Goal: Check status

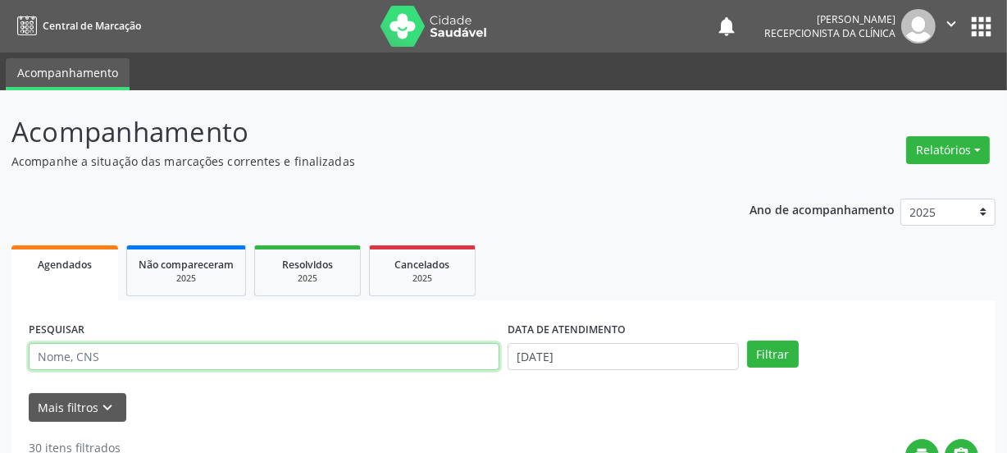
click at [262, 362] on input "text" at bounding box center [264, 357] width 471 height 28
paste input "702809194197966"
type input "702809194197966"
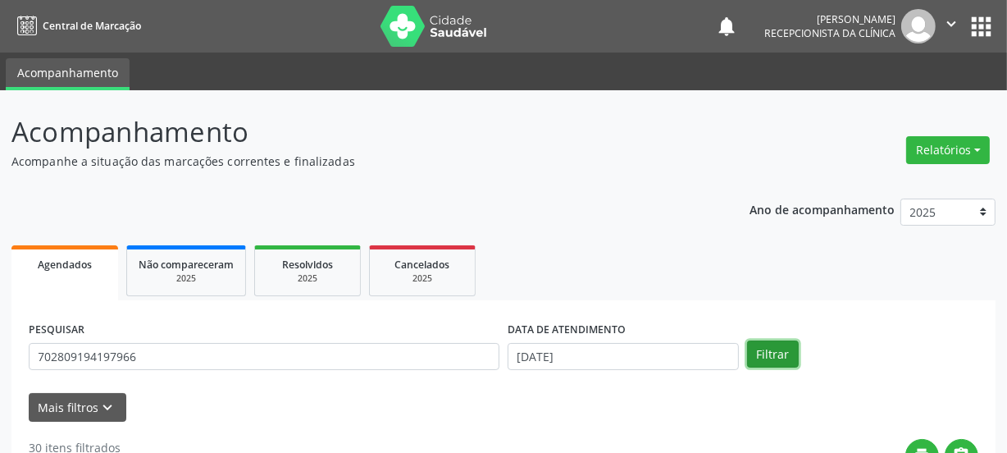
click at [774, 355] on button "Filtrar" at bounding box center [773, 354] width 52 height 28
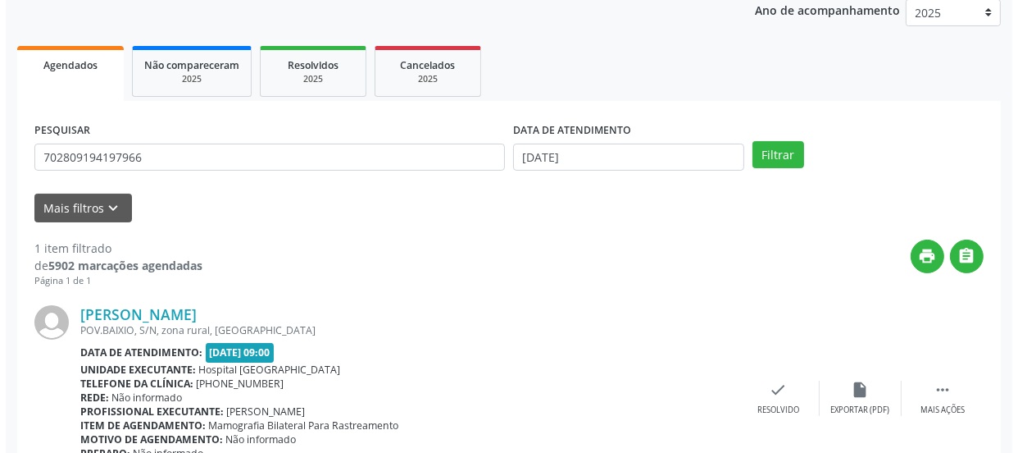
scroll to position [284, 0]
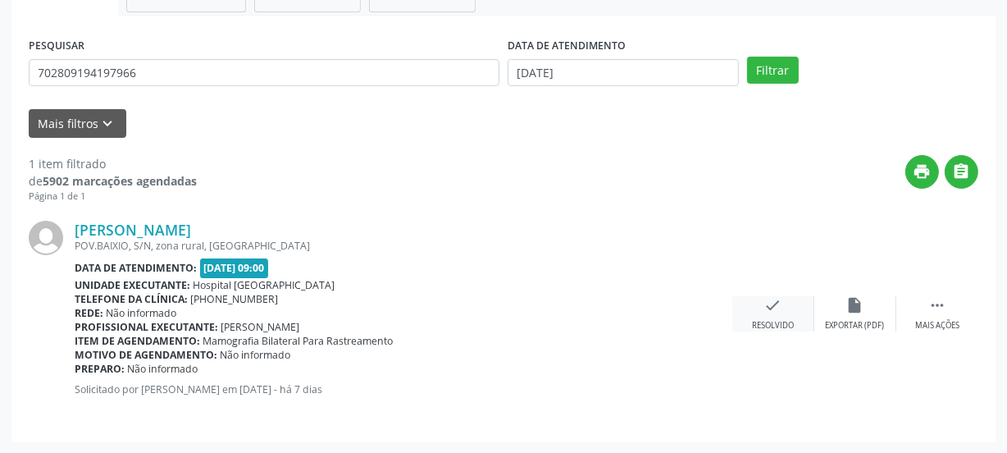
click at [790, 313] on div "check Resolvido" at bounding box center [773, 313] width 82 height 35
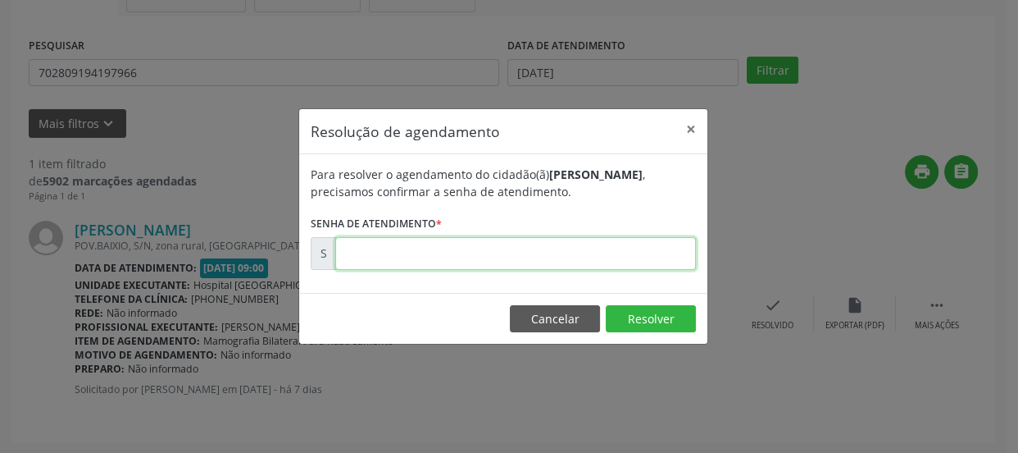
click at [625, 261] on input "text" at bounding box center [515, 253] width 361 height 33
type input "00172064"
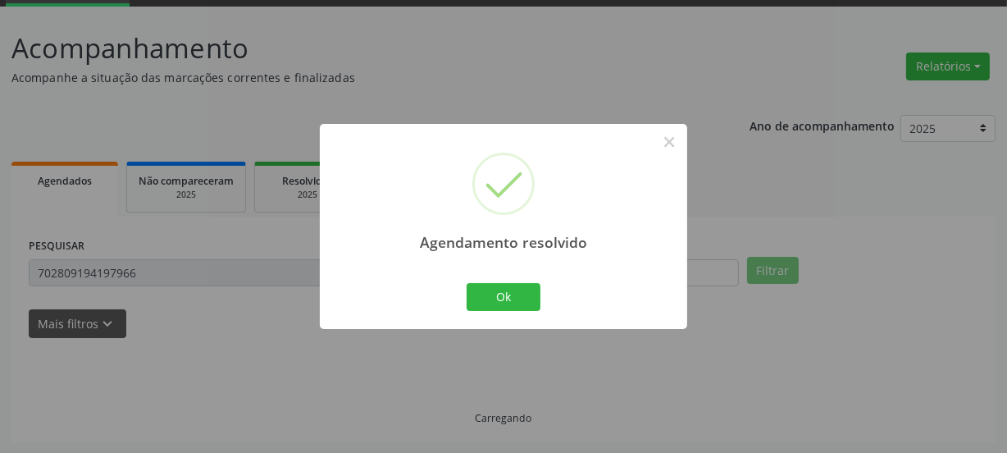
scroll to position [48, 0]
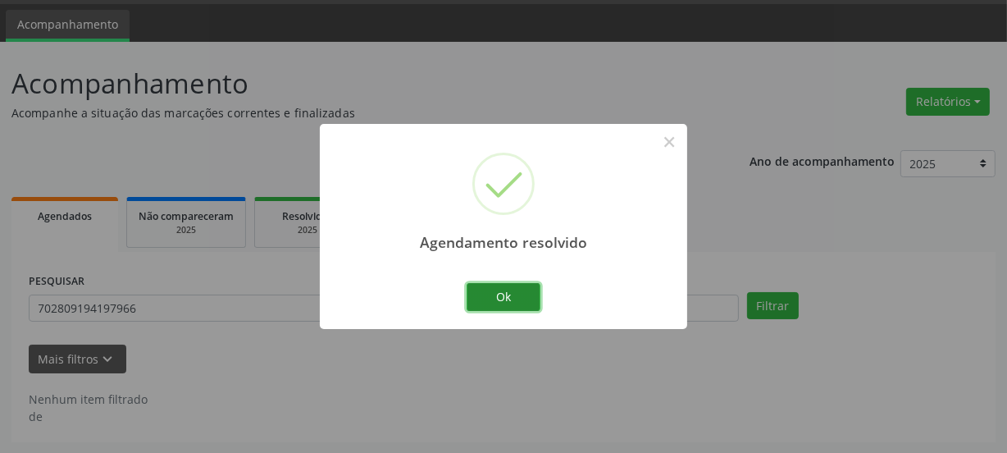
click at [505, 295] on button "Ok" at bounding box center [503, 297] width 74 height 28
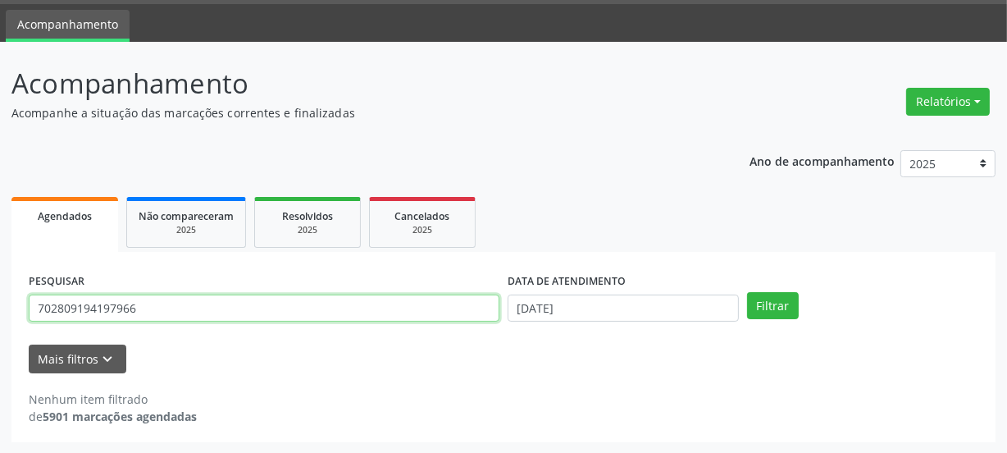
drag, startPoint x: 180, startPoint y: 307, endPoint x: 45, endPoint y: 299, distance: 134.7
click at [45, 299] on input "702809194197966" at bounding box center [264, 308] width 471 height 28
click at [172, 315] on input "702809194197966" at bounding box center [264, 308] width 471 height 28
drag, startPoint x: 160, startPoint y: 307, endPoint x: 0, endPoint y: 301, distance: 160.0
click at [0, 301] on div "Acompanhamento Acompanhe a situação das marcações correntes e finalizadas Relat…" at bounding box center [503, 248] width 1007 height 412
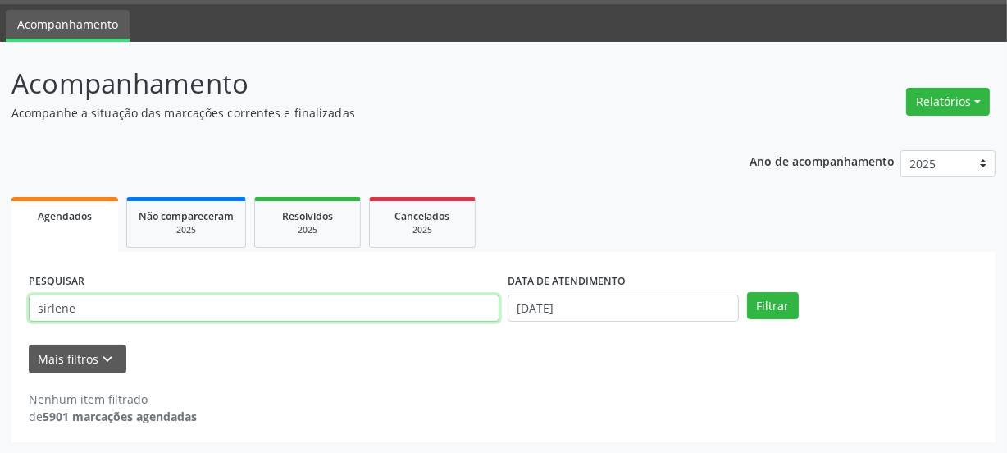
type input "sirlene"
click at [747, 292] on button "Filtrar" at bounding box center [773, 306] width 52 height 28
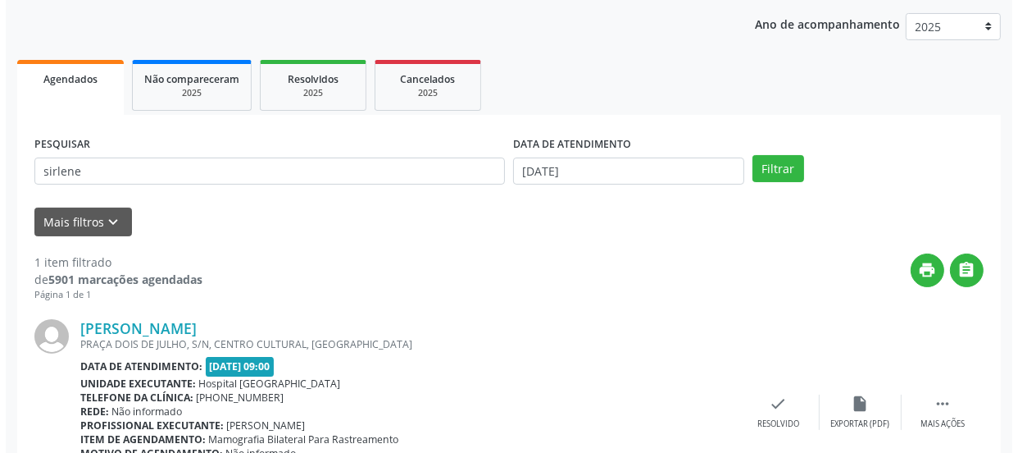
scroll to position [284, 0]
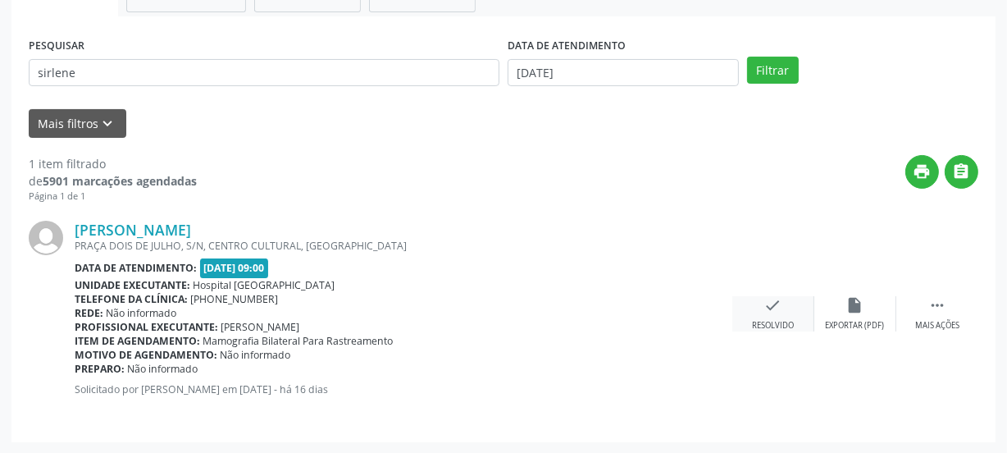
click at [739, 303] on div "check Resolvido" at bounding box center [773, 313] width 82 height 35
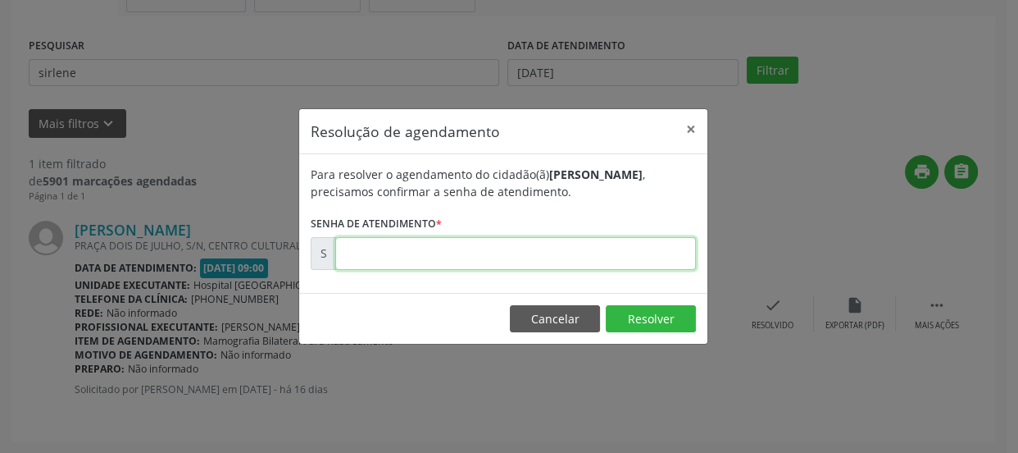
click at [545, 246] on input "text" at bounding box center [515, 253] width 361 height 33
type input "00170242"
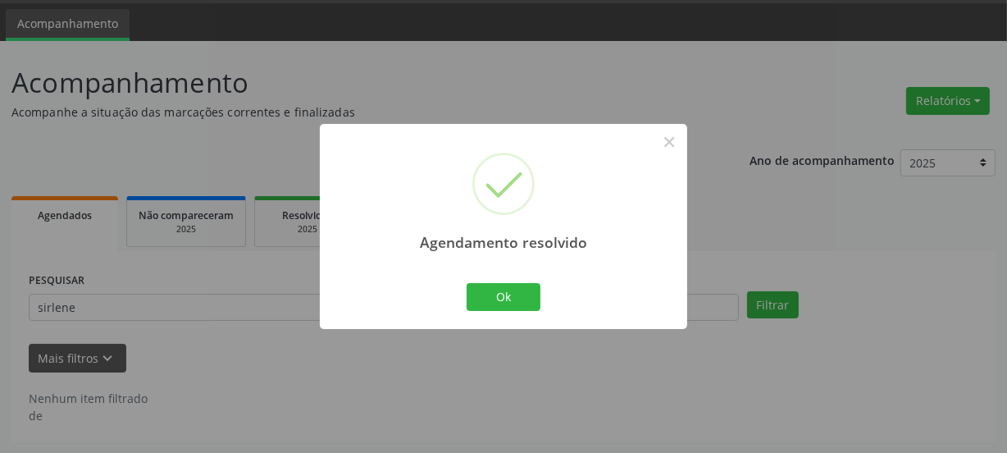
scroll to position [48, 0]
click at [485, 293] on button "Ok" at bounding box center [503, 297] width 74 height 28
